Goal: Obtain resource: Download file/media

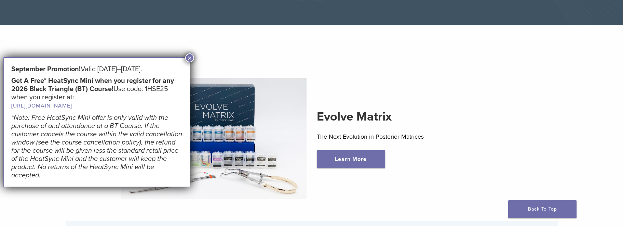
scroll to position [219, 0]
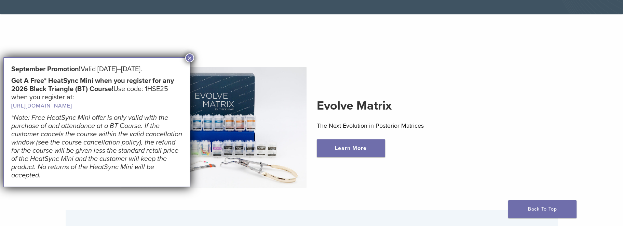
click at [185, 57] on div "September Promotion! Valid [DATE]–[DATE]. Get A Free* HeatSync Mini when you re…" at bounding box center [96, 122] width 187 height 130
click at [190, 57] on button "×" at bounding box center [189, 57] width 9 height 9
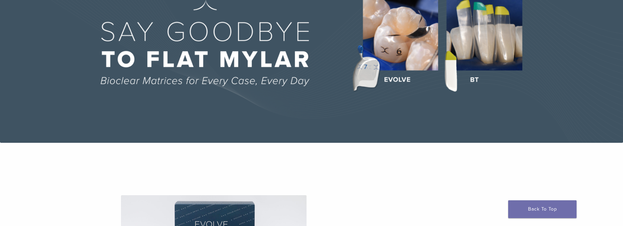
scroll to position [0, 0]
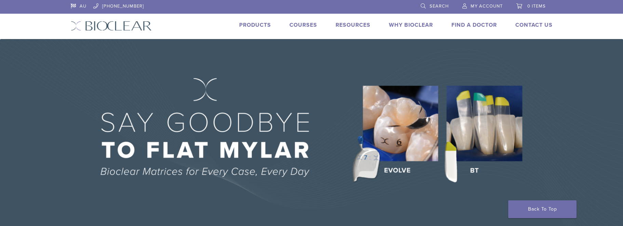
click at [402, 138] on img at bounding box center [311, 136] width 623 height 194
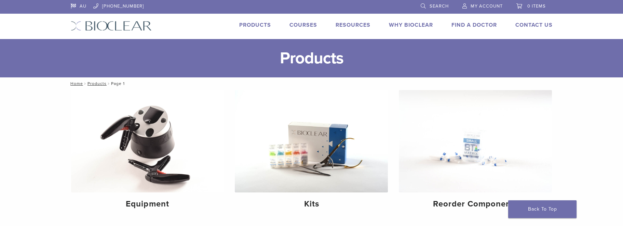
click at [424, 28] on link "Why Bioclear" at bounding box center [411, 25] width 44 height 7
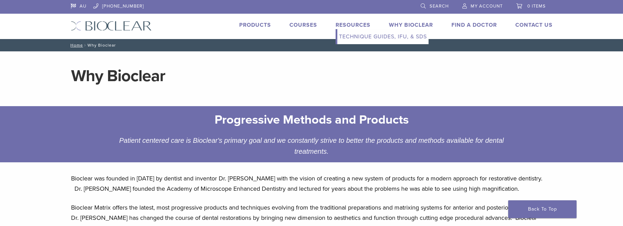
click at [363, 40] on link "Technique Guides, IFU, & SDS" at bounding box center [382, 36] width 91 height 15
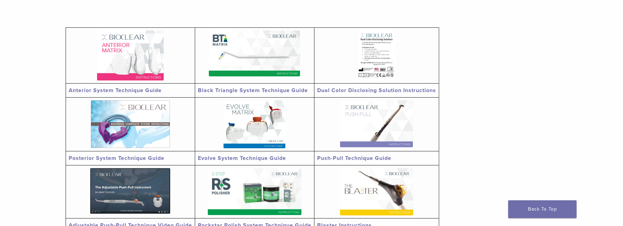
scroll to position [137, 0]
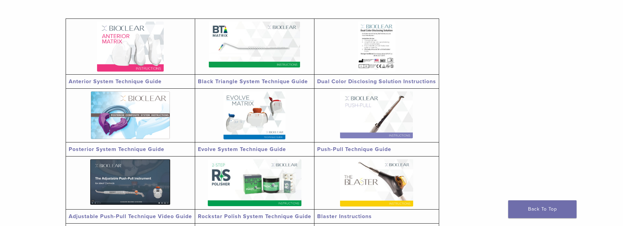
click at [102, 139] on img at bounding box center [130, 115] width 79 height 48
click at [99, 139] on img at bounding box center [130, 115] width 79 height 48
click at [252, 123] on img at bounding box center [254, 115] width 62 height 48
